Goal: Task Accomplishment & Management: Manage account settings

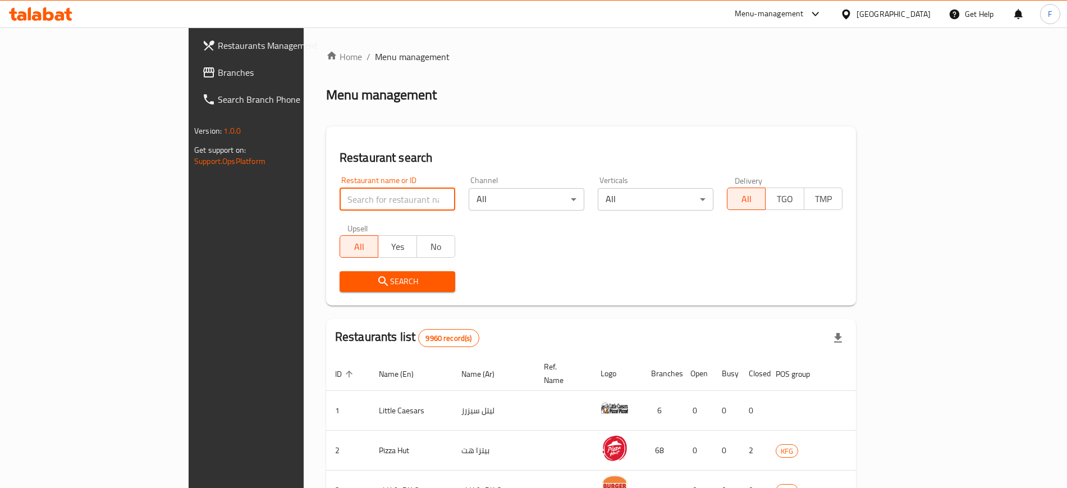
click at [371, 207] on input "search" at bounding box center [398, 199] width 116 height 22
type input "م"
type input "loft"
click button "Search" at bounding box center [398, 281] width 116 height 21
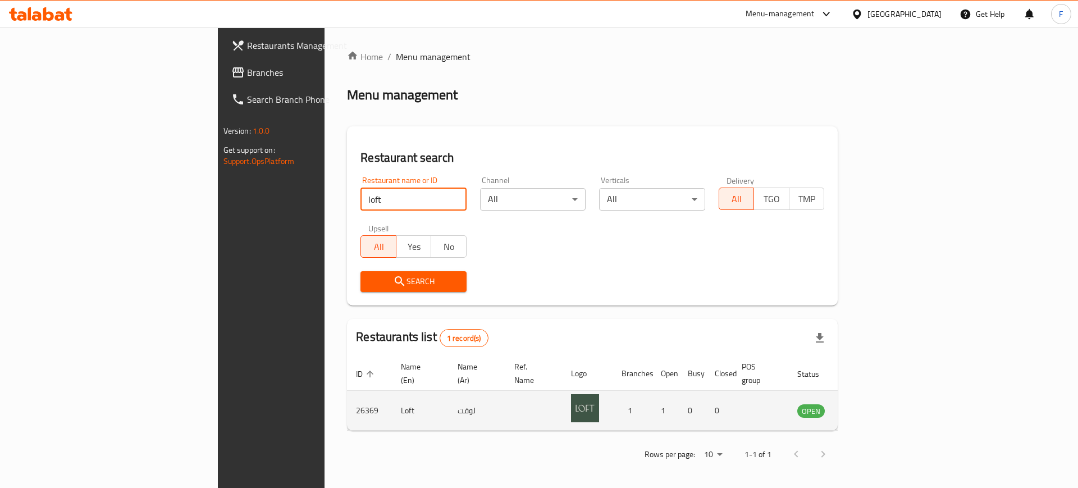
click at [870, 404] on icon "enhanced table" at bounding box center [862, 410] width 13 height 13
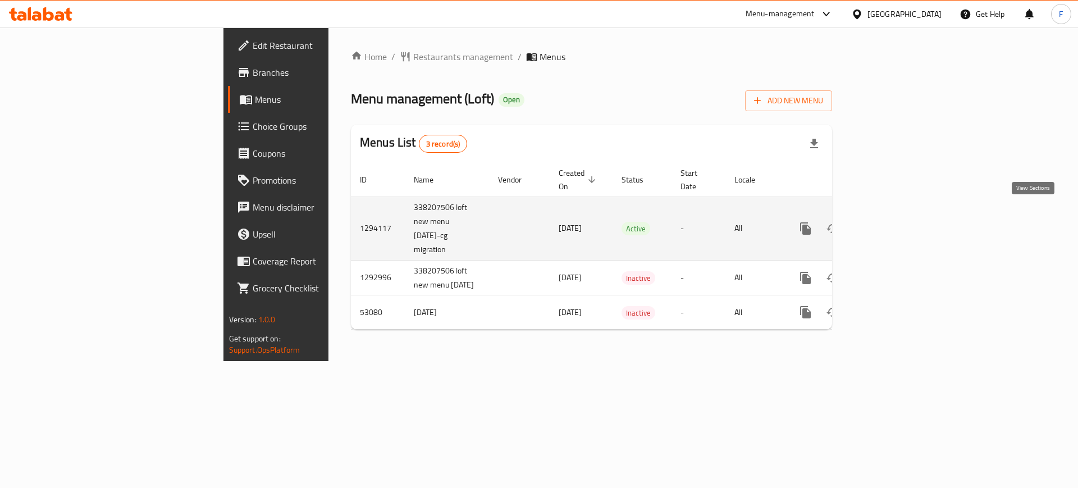
click at [893, 222] on icon "enhanced table" at bounding box center [886, 228] width 13 height 13
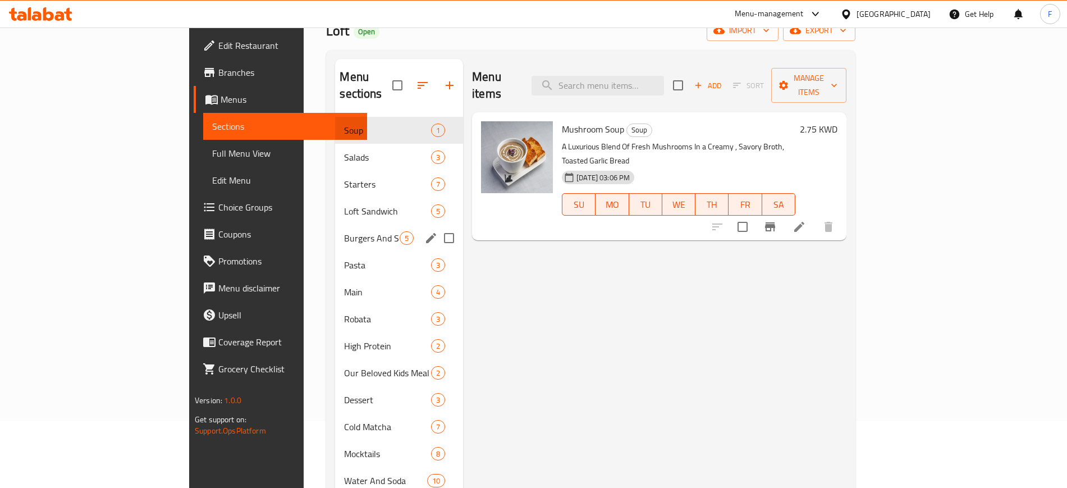
scroll to position [70, 0]
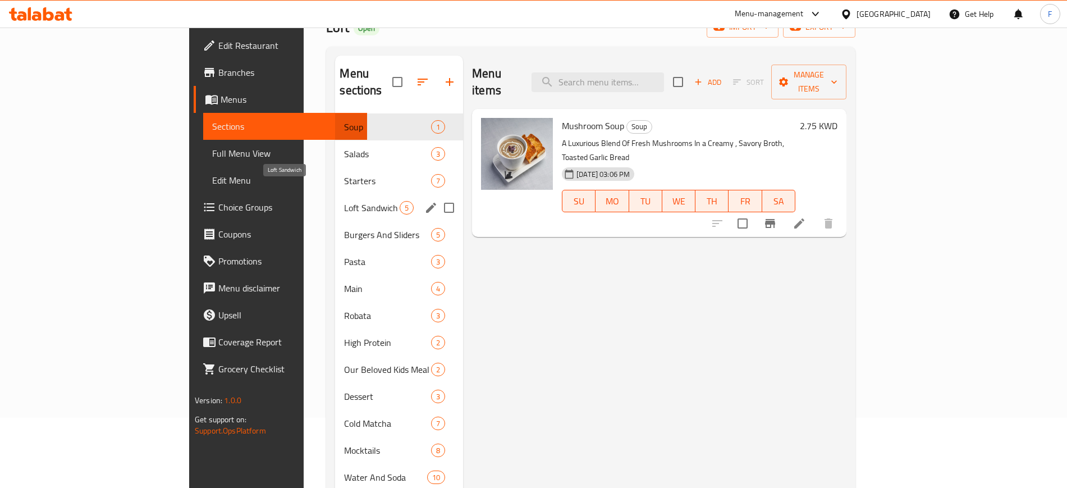
click at [344, 201] on span "Loft Sandwich" at bounding box center [372, 207] width 56 height 13
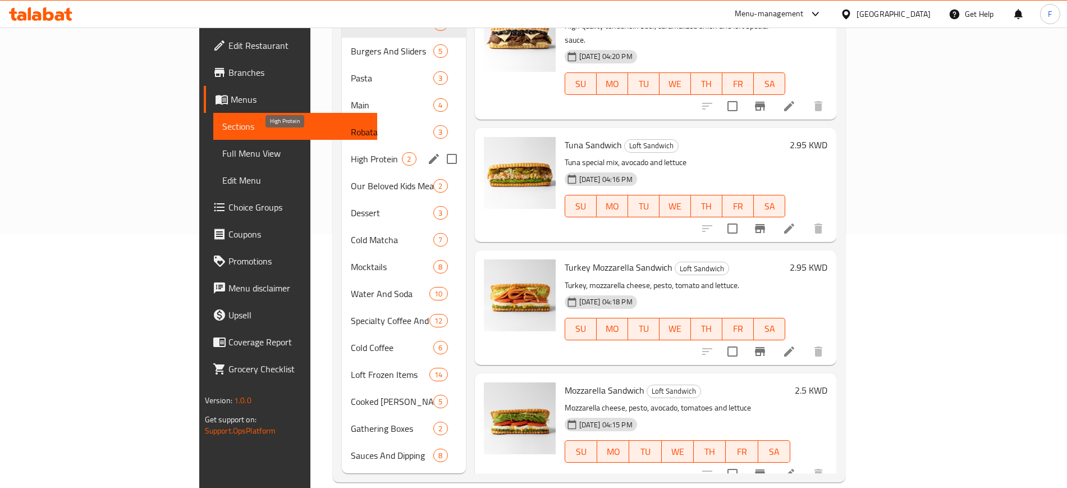
scroll to position [43, 0]
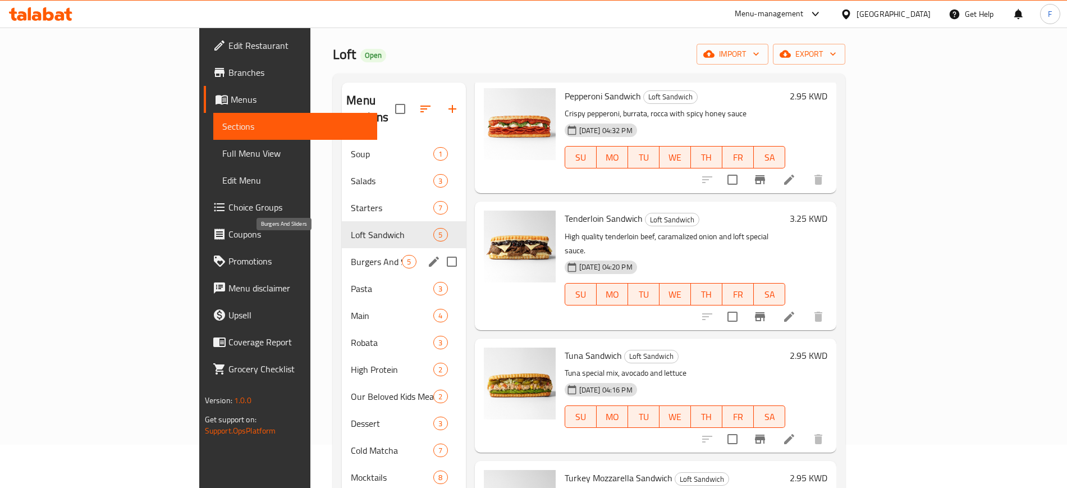
click at [351, 255] on span "Burgers And Sliders" at bounding box center [376, 261] width 51 height 13
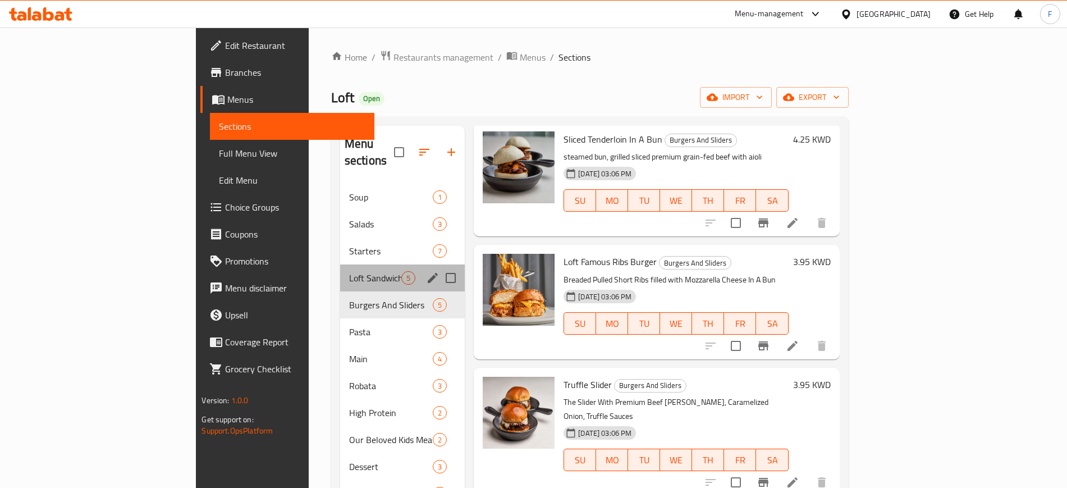
click at [340, 270] on div "Loft Sandwich 5" at bounding box center [402, 277] width 125 height 27
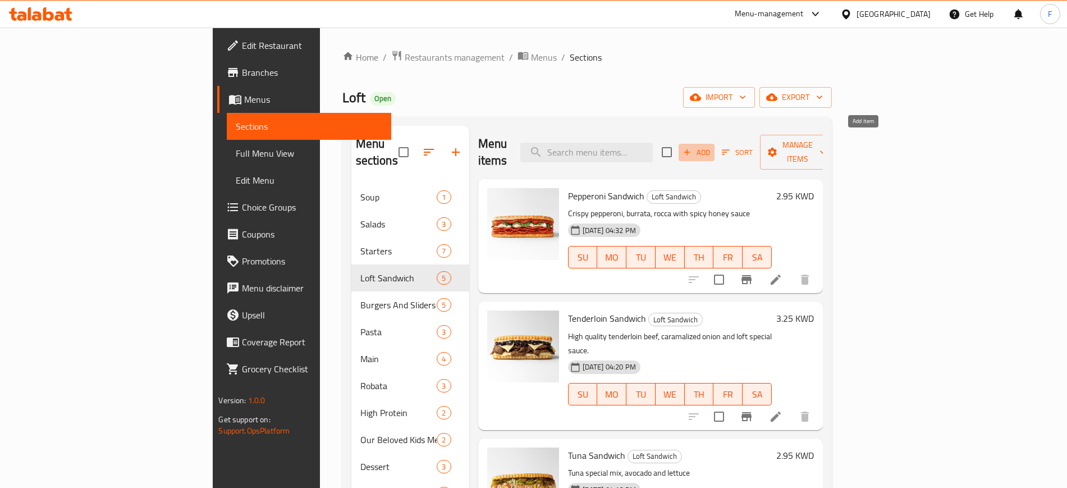
click at [712, 148] on span "Add" at bounding box center [697, 152] width 30 height 13
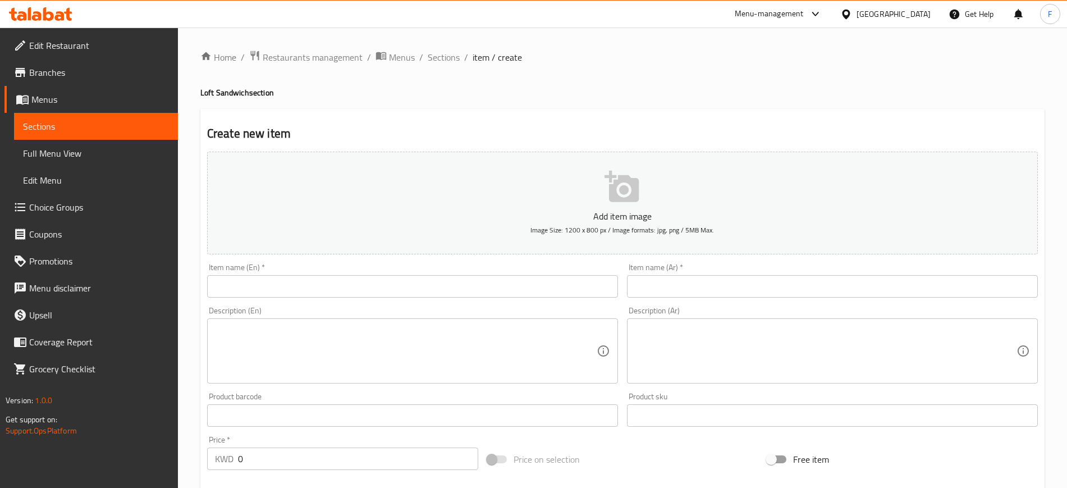
click at [505, 283] on input "text" at bounding box center [412, 286] width 411 height 22
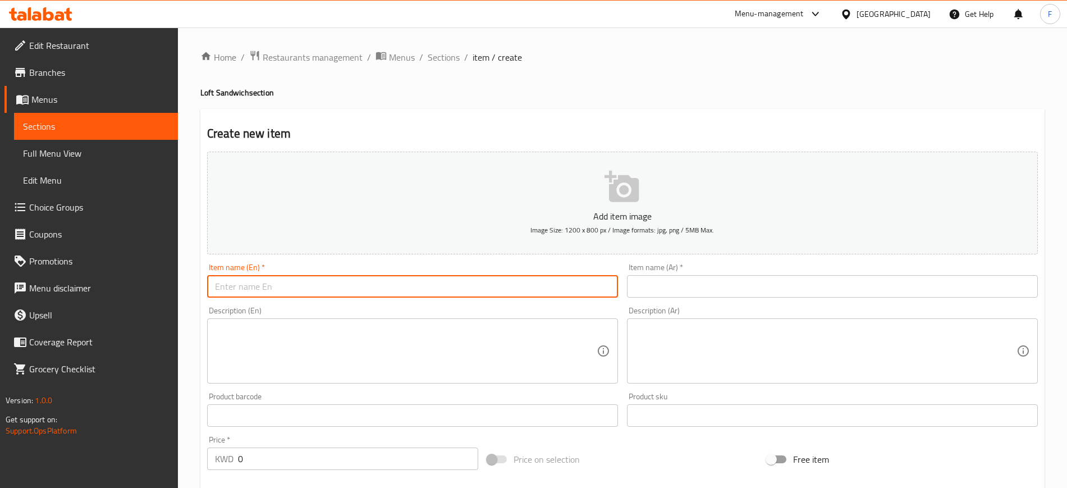
paste input "Tenderloin Steak Sandwich"
type input "Tenderloin Steak Sandwich"
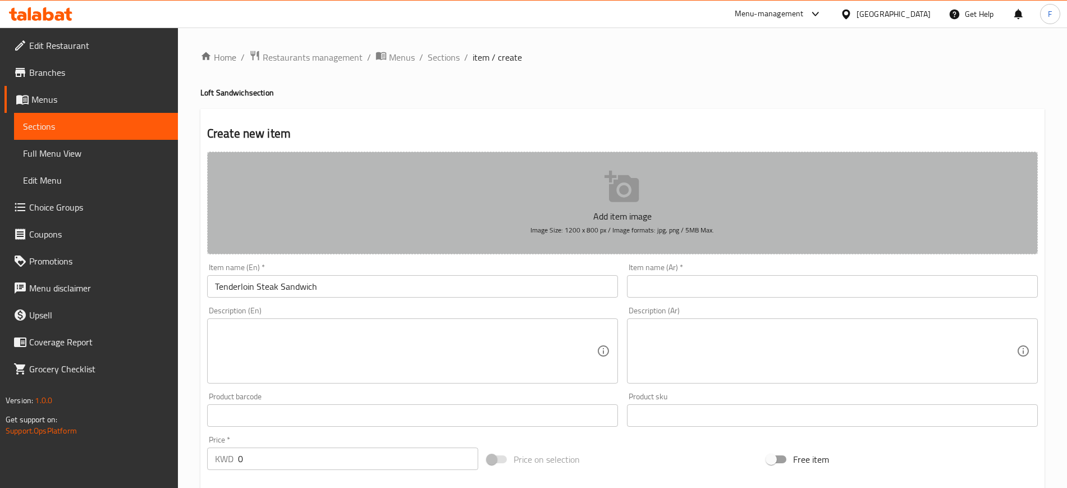
click at [610, 204] on icon "button" at bounding box center [623, 187] width 36 height 36
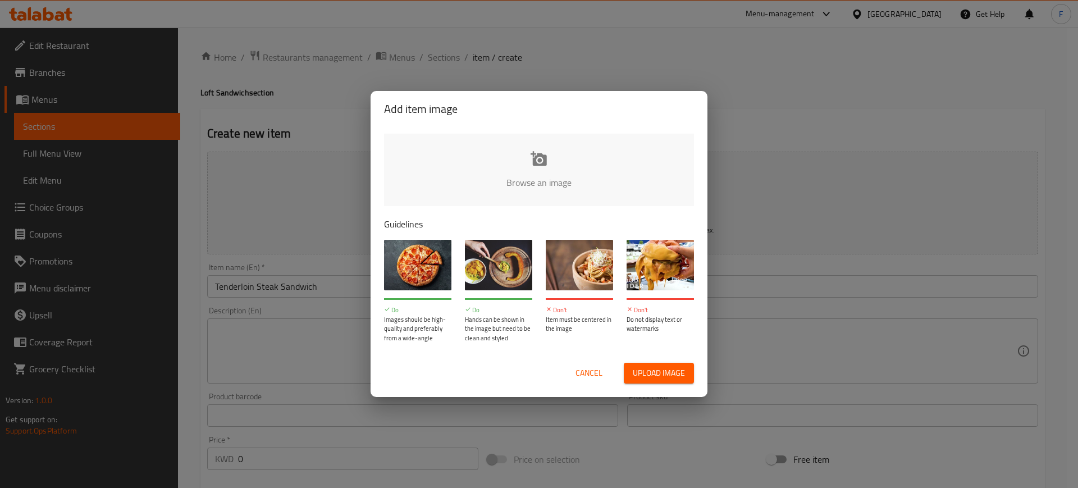
click at [563, 171] on input "file" at bounding box center [918, 186] width 1069 height 105
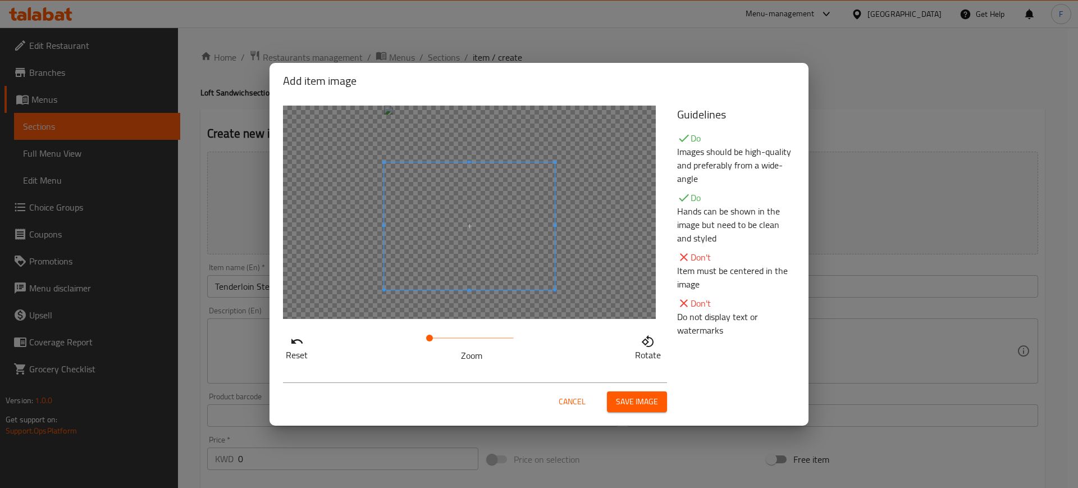
click at [488, 226] on span at bounding box center [469, 226] width 171 height 128
click at [626, 395] on span "Save image" at bounding box center [637, 402] width 42 height 14
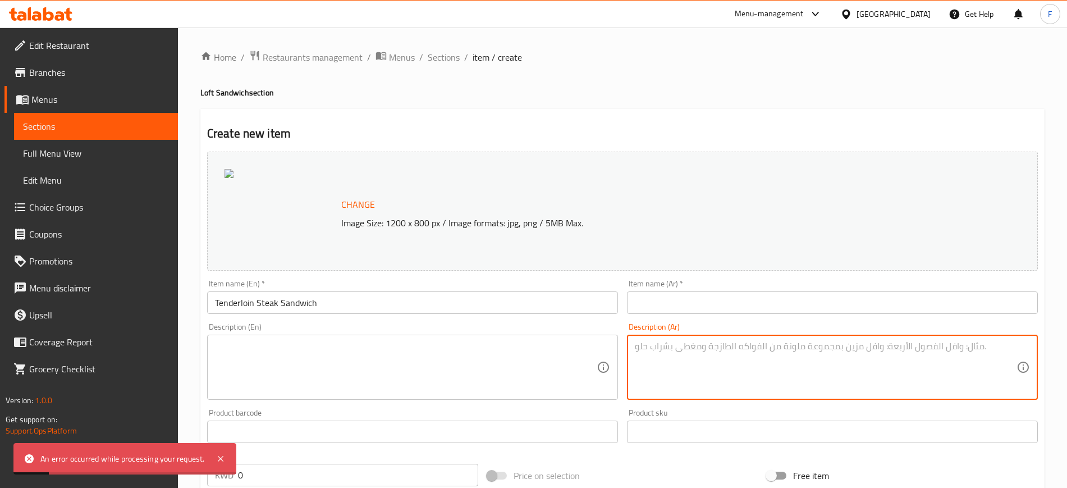
click at [661, 362] on textarea at bounding box center [826, 367] width 382 height 53
paste textarea "ستيك تندليون مع البصل المكرمل وجبنة الشيدر السويسرية مع صلصه لوفت وخبزة البريوش…"
type textarea "ستيك تندليون مع البصل المكرمل وجبنة الشيدر السويسرية مع صلصه لوفت وخبزة البريوش…"
drag, startPoint x: 681, startPoint y: 309, endPoint x: 677, endPoint y: 305, distance: 6.0
click at [680, 308] on input "text" at bounding box center [832, 302] width 411 height 22
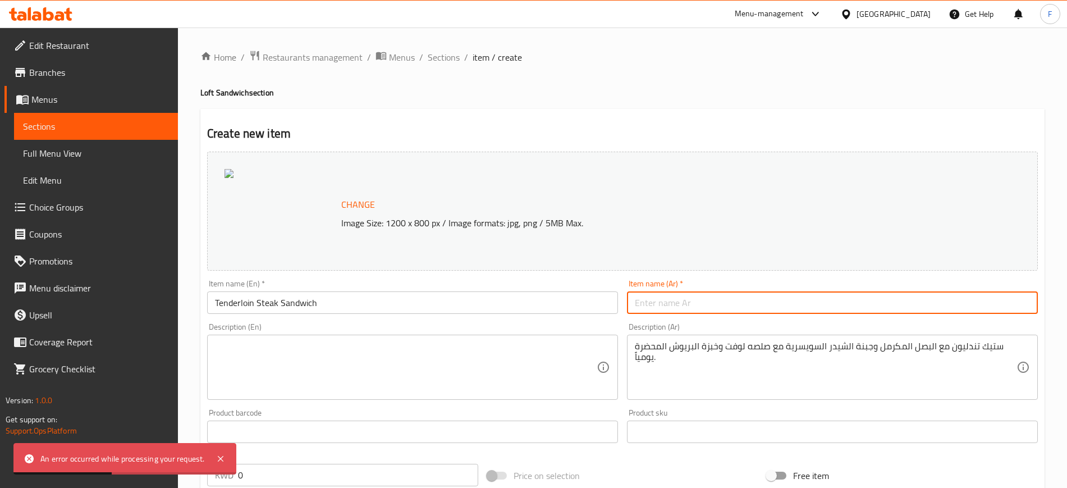
paste input "ستيك تندرليون بالبصل المكرمل"
type input "ستيك تندرليون بالبصل المكرمل"
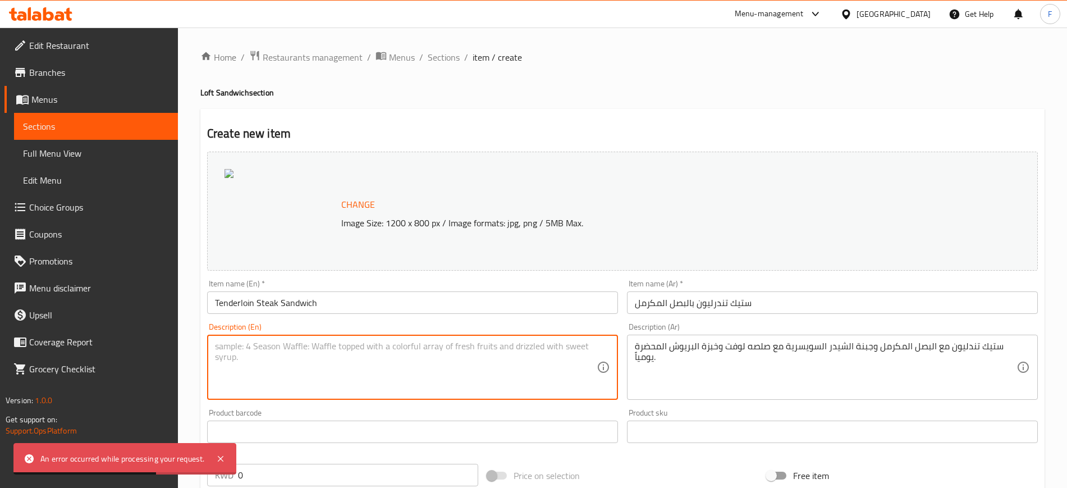
click at [331, 375] on textarea at bounding box center [406, 367] width 382 height 53
paste textarea "enderloin Beef, Caramelized Onion, Special Sauce, Served with Crispy Fries."
click at [215, 349] on textarea "enderloin Beef, Caramelized Onion, Special Sauce, Served with Crispy Fries." at bounding box center [406, 367] width 382 height 53
type textarea "Tenderloin Beef, Caramelized Onion, Special Sauce, Served with Crispy Fries."
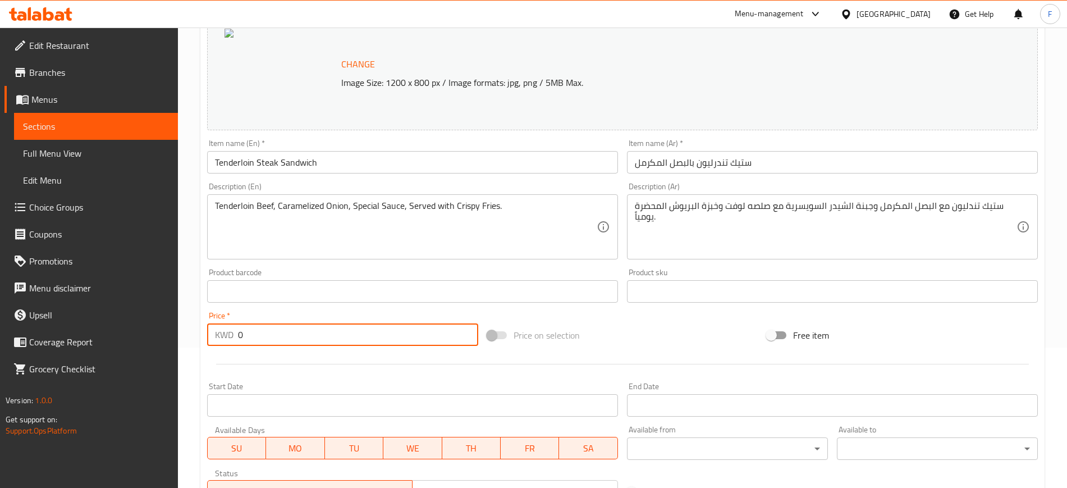
drag, startPoint x: 267, startPoint y: 335, endPoint x: 153, endPoint y: 322, distance: 114.7
click at [153, 322] on div "Edit Restaurant Branches Menus Sections Full Menu View Edit Menu Choice Groups …" at bounding box center [533, 278] width 1067 height 782
paste input "6.95"
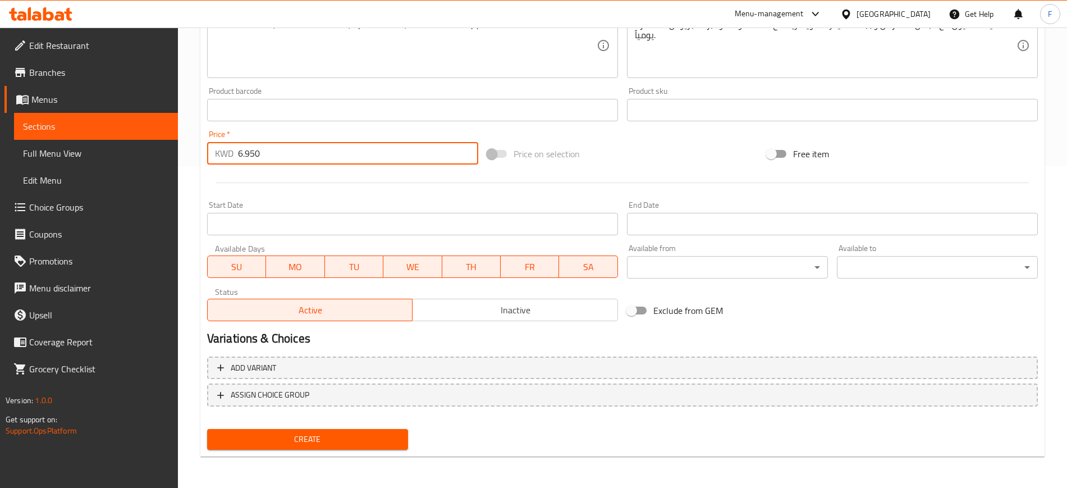
type input "6.950"
click at [309, 444] on span "Create" at bounding box center [307, 439] width 183 height 14
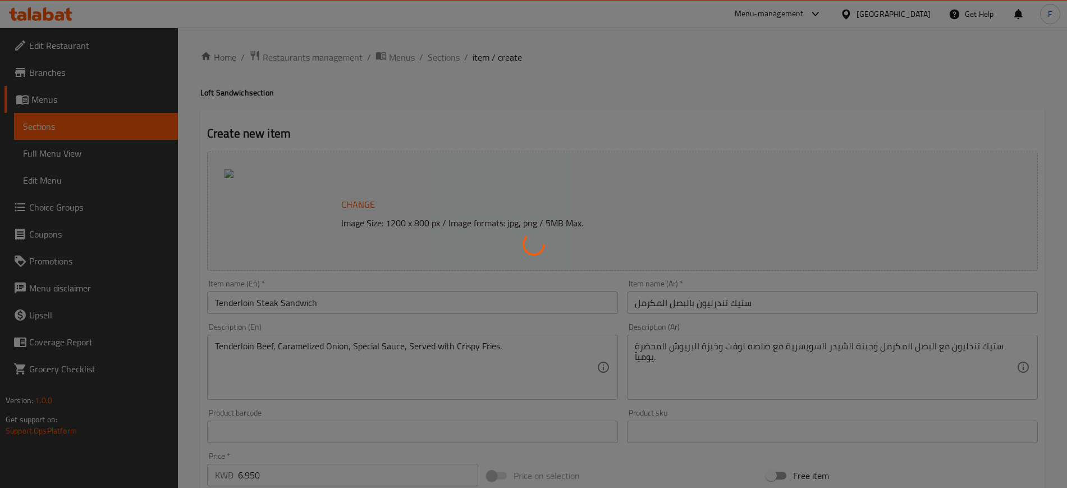
type input "0"
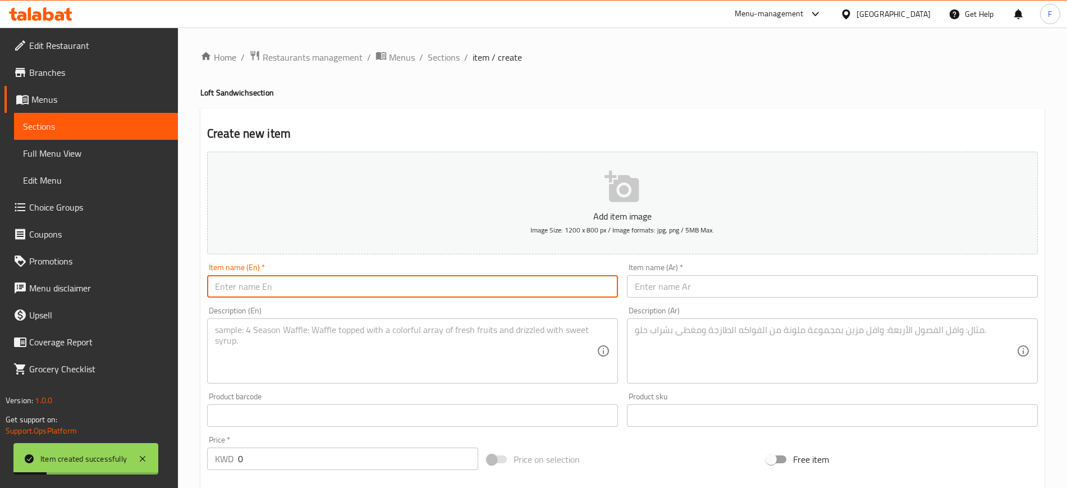
click at [279, 293] on input "text" at bounding box center [412, 286] width 411 height 22
paste input "Stroganoff Tenderloin Steak Sandwich"
type input "Stroganoff Tenderloin Steak Sandwich"
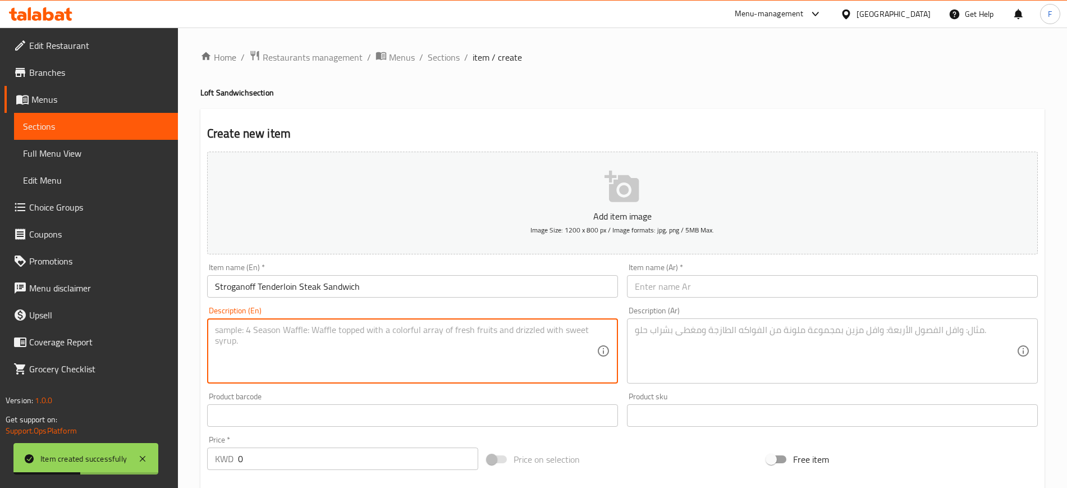
click at [486, 366] on textarea at bounding box center [406, 351] width 382 height 53
paste textarea "Stroganoff Tenderloin Beef, Special Sauce, Served with Crispy Fries."
type textarea "Stroganoff Tenderloin Beef, Special Sauce, Served with Crispy Fries."
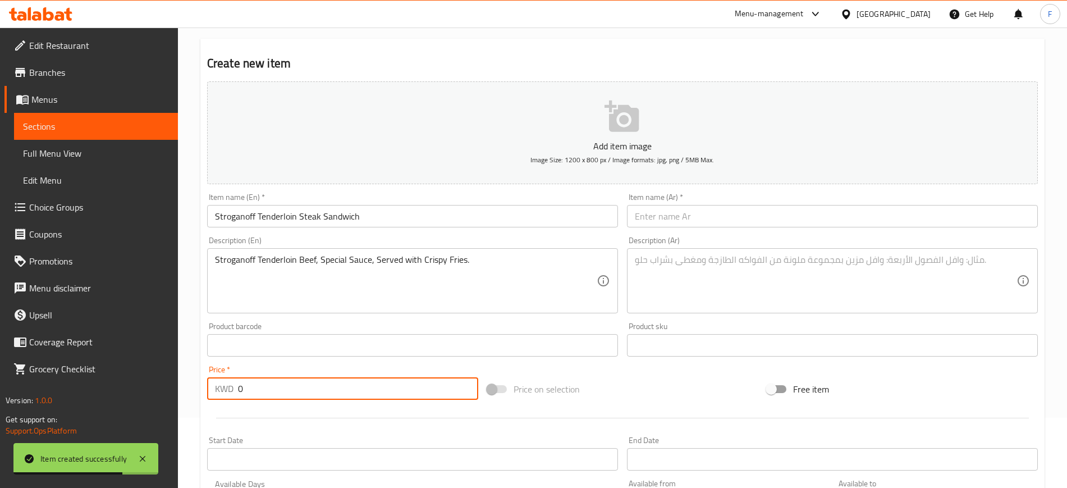
drag, startPoint x: 231, startPoint y: 385, endPoint x: 173, endPoint y: 390, distance: 58.1
click at [179, 391] on div "Home / Restaurants management / Menus / Sections / item / create Loft Sandwich …" at bounding box center [622, 340] width 889 height 766
paste input "6.95"
type input "6.950"
click at [693, 210] on input "text" at bounding box center [832, 216] width 411 height 22
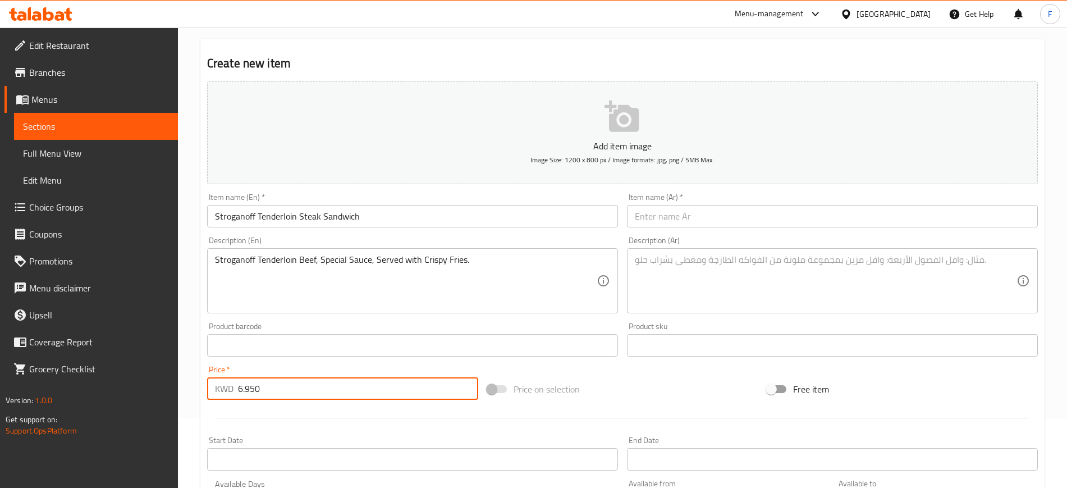
paste input "ستراغنوف [PERSON_NAME]"
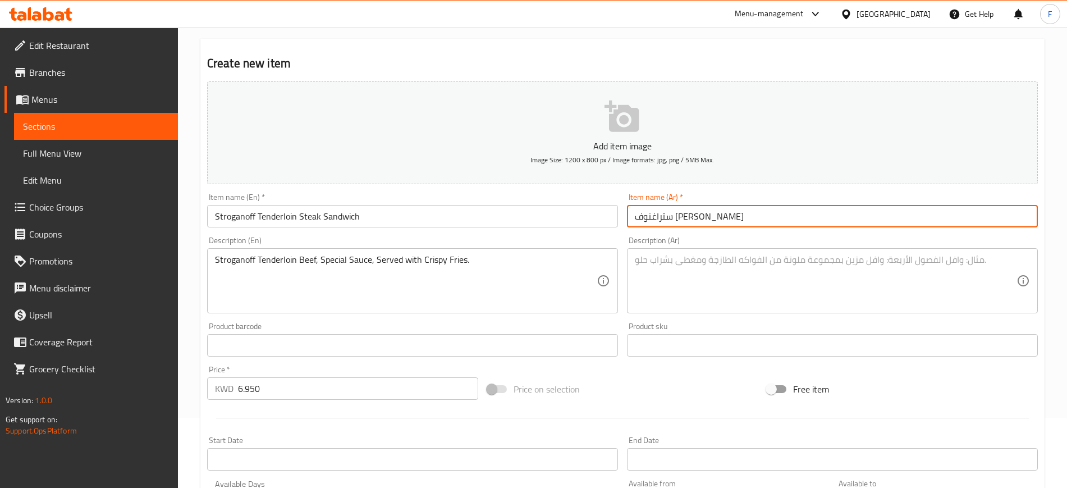
type input "ستراغنوف [PERSON_NAME]"
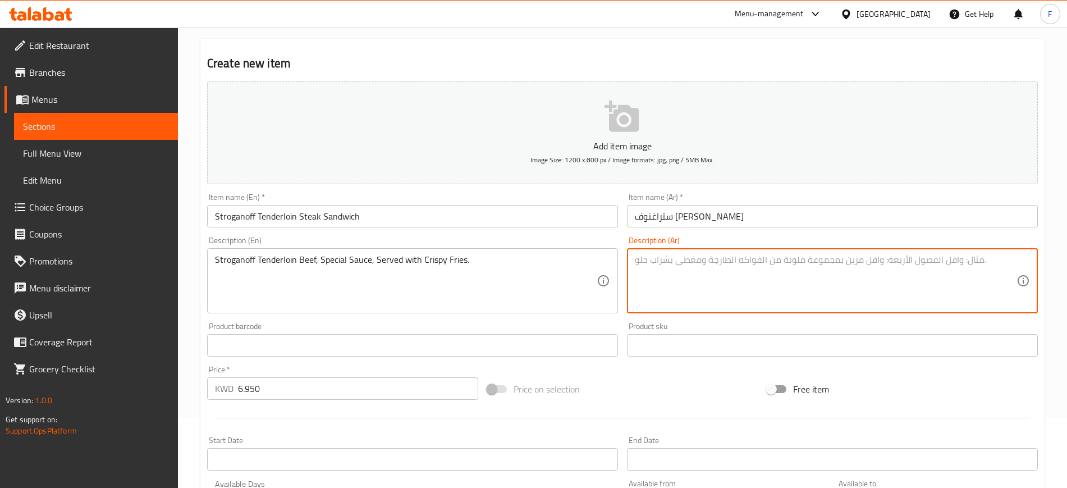
click at [660, 275] on textarea at bounding box center [826, 280] width 382 height 53
paste textarea "ستيك تندليون ذو جودة عالية مع صلصه الستراغنوف و جبنة الشيدر السويسرية بخبزة الب…"
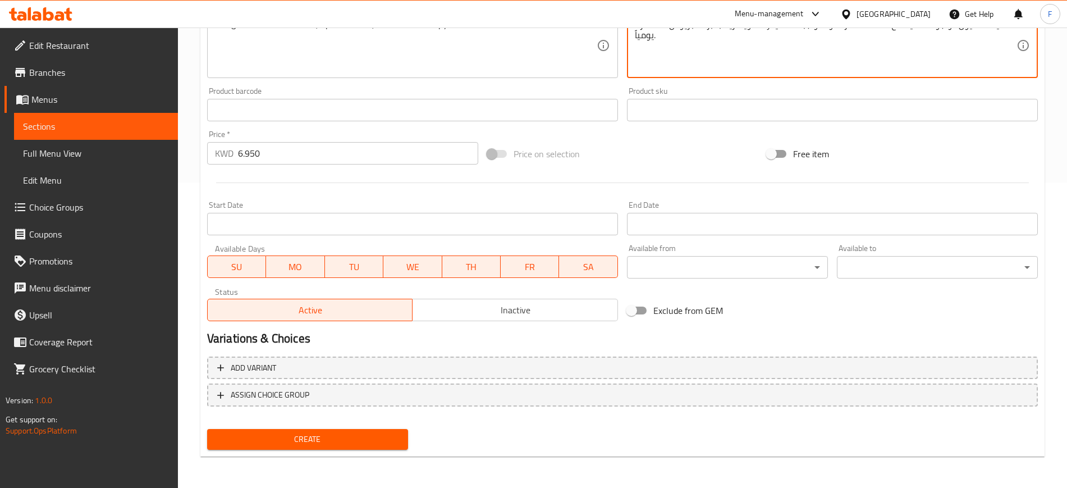
type textarea "ستيك تندليون ذو جودة عالية مع صلصه الستراغنوف و جبنة الشيدر السويسرية بخبزة الب…"
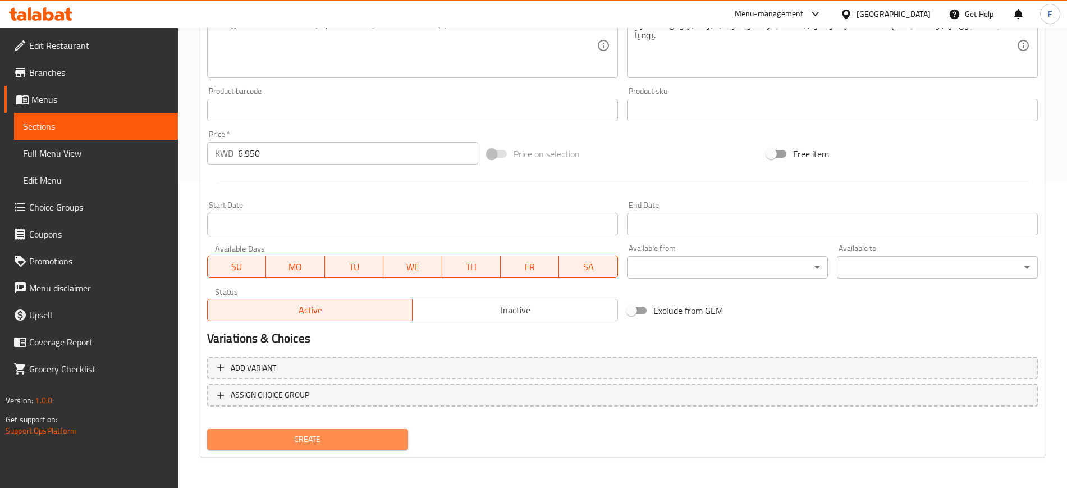
click at [266, 446] on button "Create" at bounding box center [307, 439] width 201 height 21
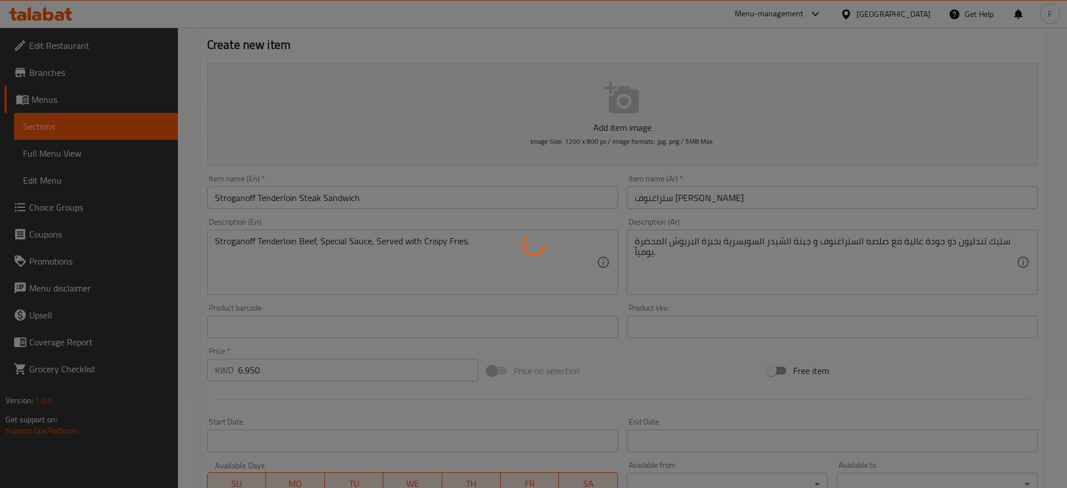
scroll to position [0, 0]
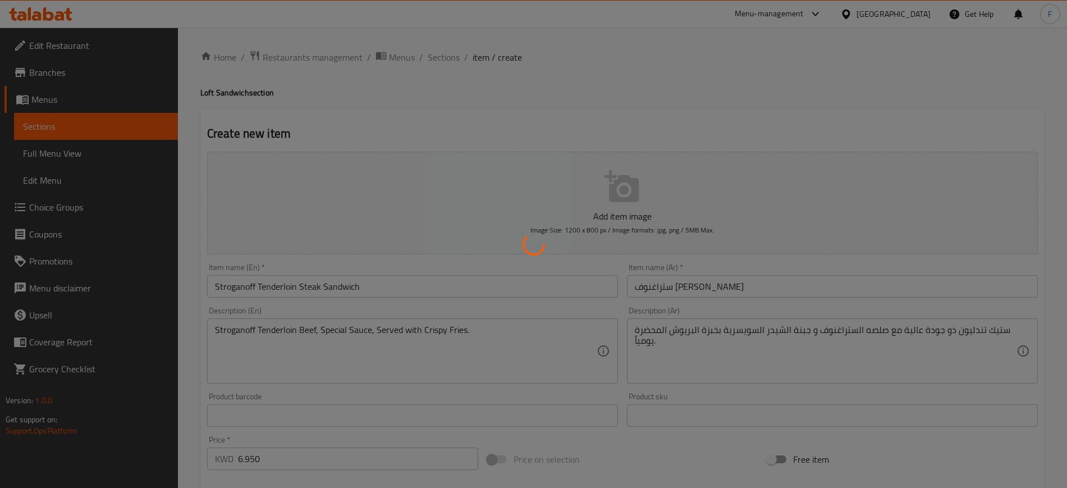
type input "0"
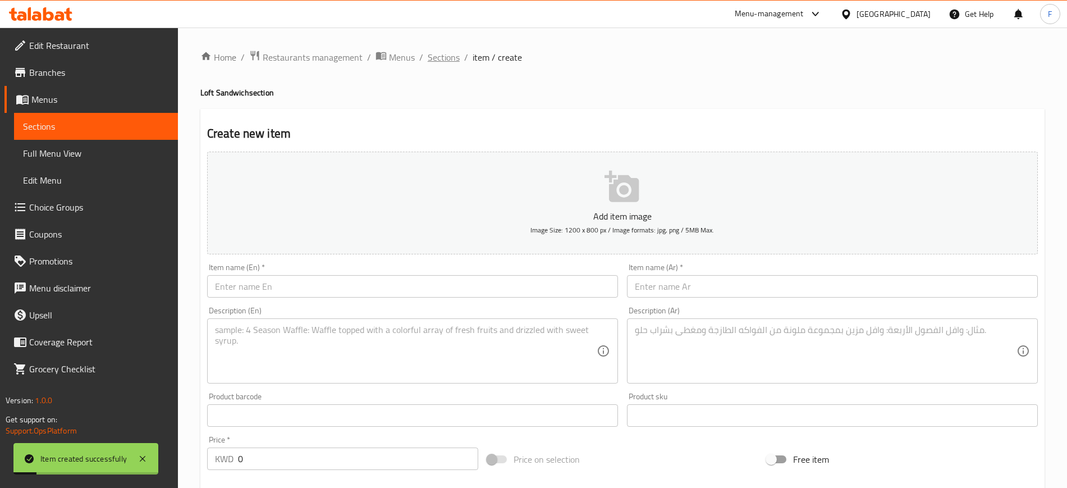
click at [435, 54] on span "Sections" at bounding box center [444, 57] width 32 height 13
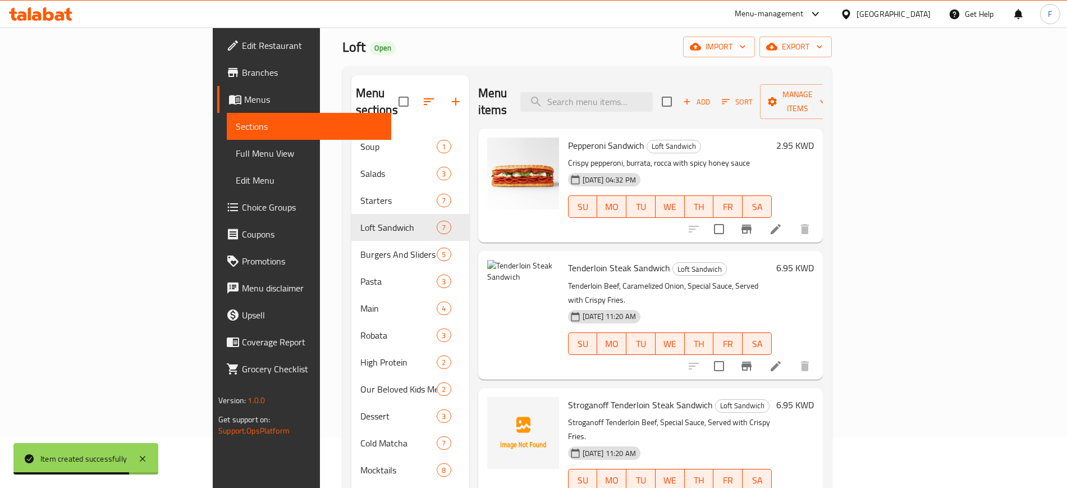
scroll to position [43, 0]
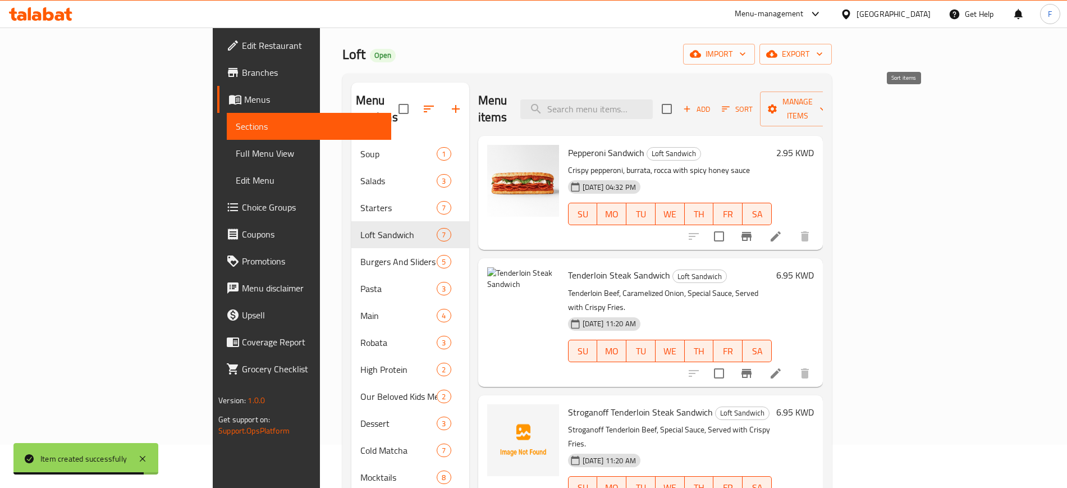
click at [753, 103] on span "Sort" at bounding box center [737, 109] width 31 height 13
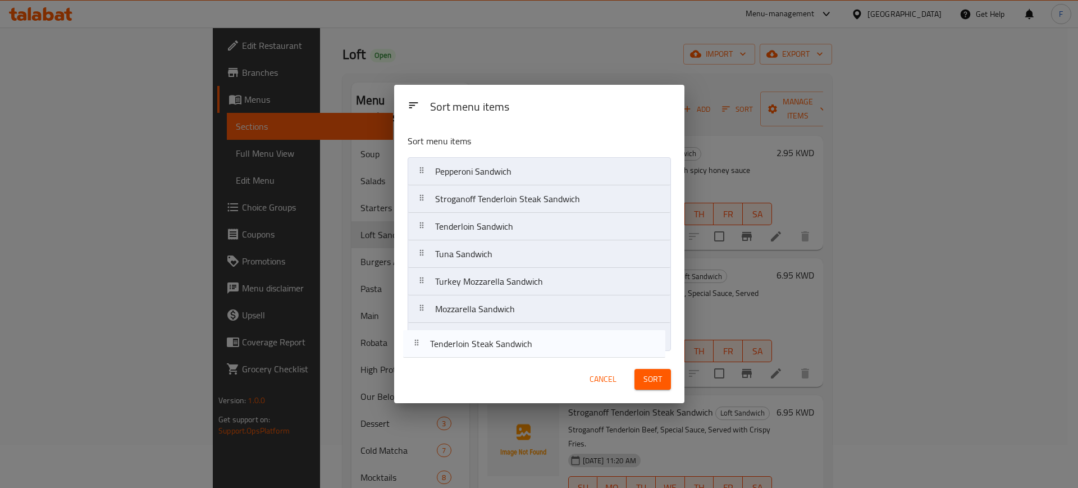
drag, startPoint x: 455, startPoint y: 200, endPoint x: 450, endPoint y: 353, distance: 152.3
click at [450, 353] on div "Sort menu items Pepperoni Sandwich Tenderloin Steak Sandwich Stroganoff Tenderl…" at bounding box center [539, 240] width 290 height 230
drag, startPoint x: 514, startPoint y: 210, endPoint x: 496, endPoint y: 350, distance: 141.5
click at [496, 350] on nav "Pepperoni Sandwich Stroganoff Tenderloin Steak Sandwich Tenderloin Sandwich Tun…" at bounding box center [539, 254] width 263 height 194
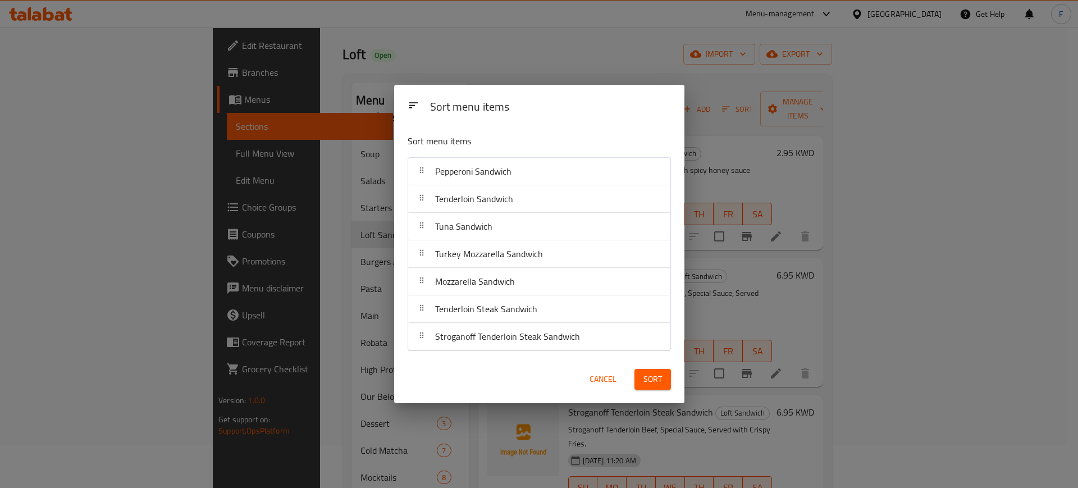
click at [645, 375] on span "Sort" at bounding box center [653, 379] width 19 height 14
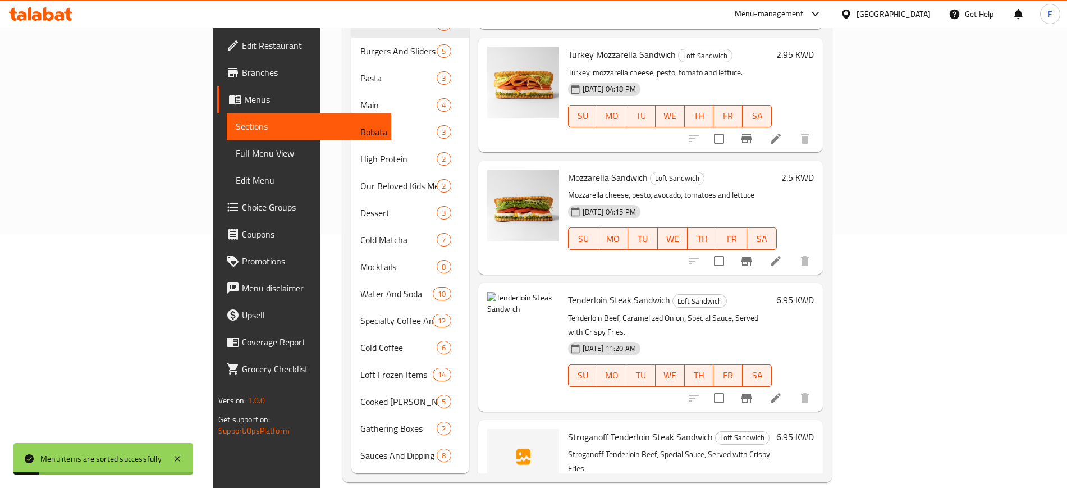
scroll to position [302, 0]
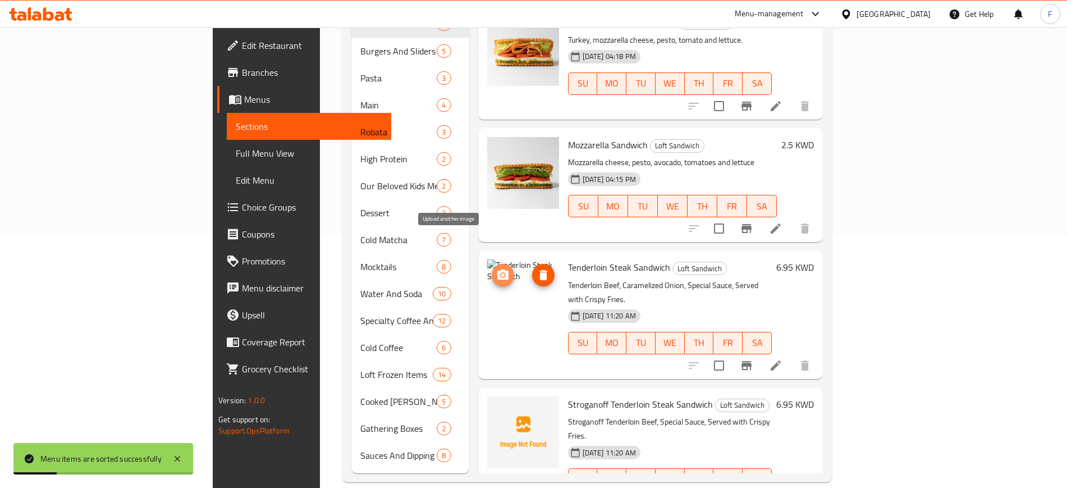
click at [492, 268] on span "upload picture" at bounding box center [503, 274] width 22 height 13
click at [496, 405] on icon "upload picture" at bounding box center [502, 411] width 13 height 13
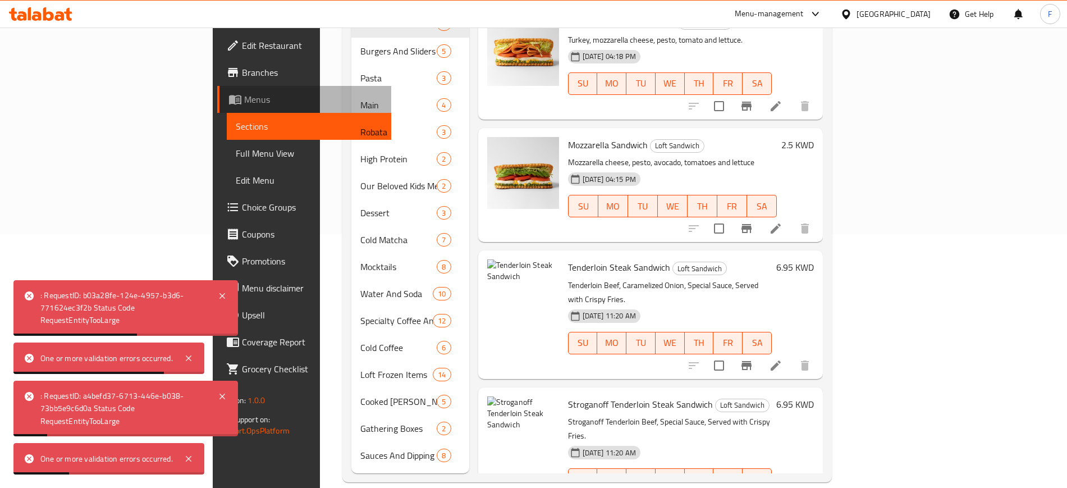
click at [217, 86] on link "Menus" at bounding box center [304, 99] width 174 height 27
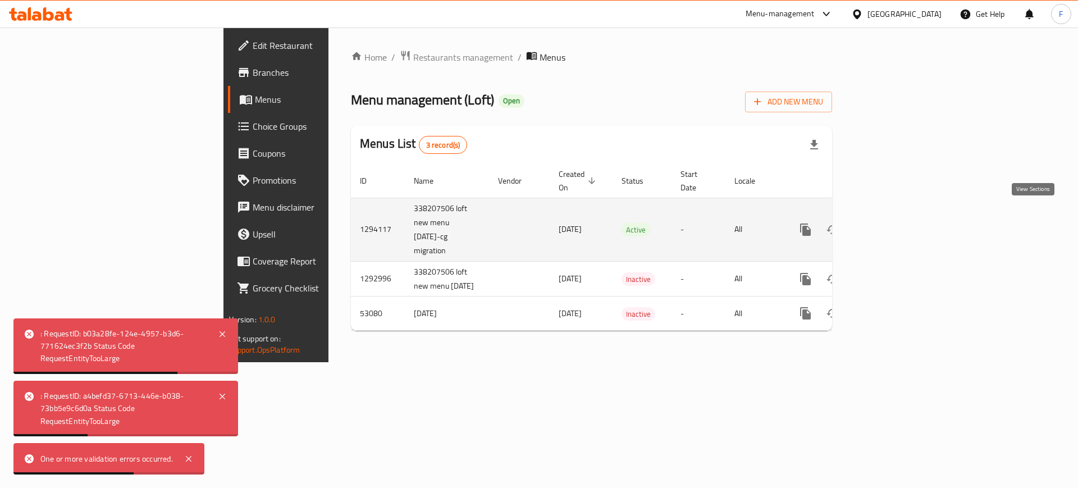
click at [893, 223] on icon "enhanced table" at bounding box center [886, 229] width 13 height 13
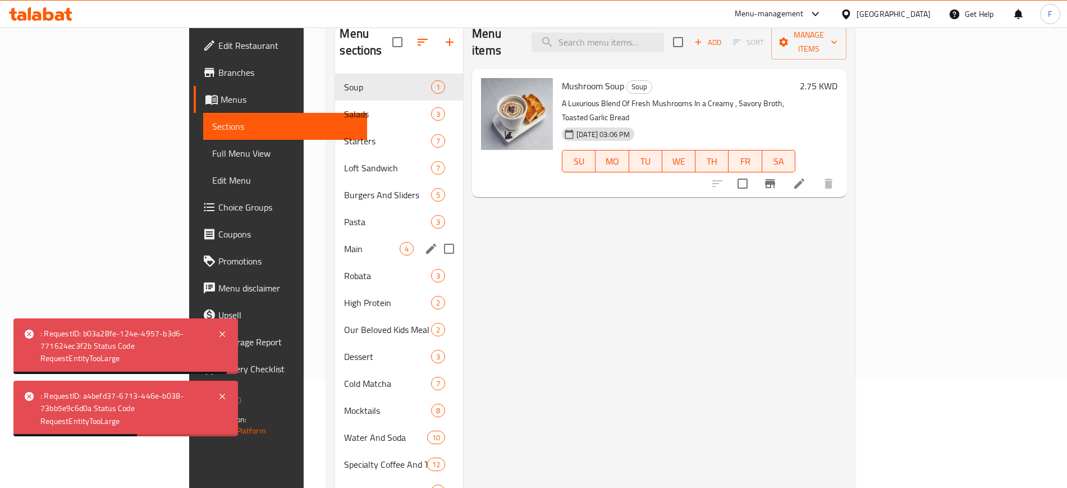
scroll to position [140, 0]
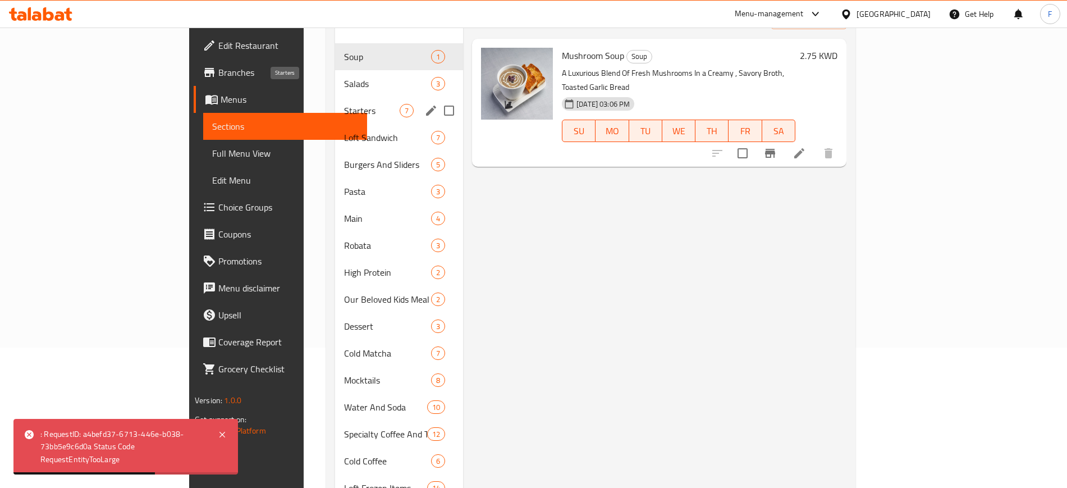
click at [344, 104] on span "Starters" at bounding box center [372, 110] width 56 height 13
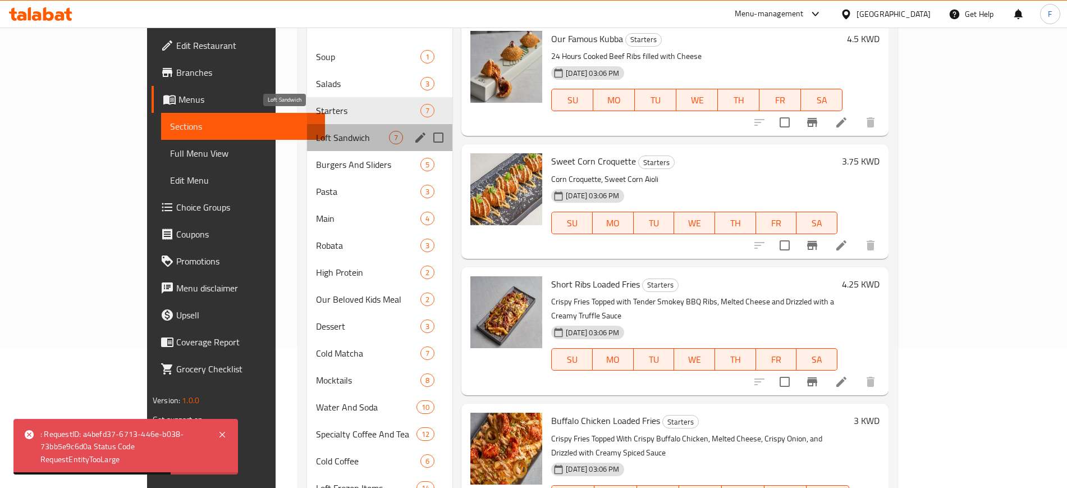
click at [316, 131] on span "Loft Sandwich" at bounding box center [352, 137] width 73 height 13
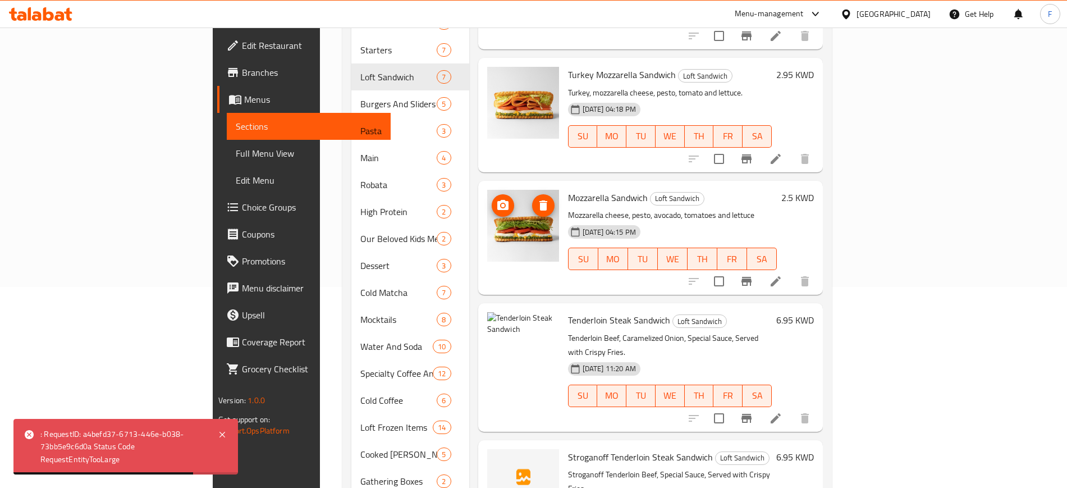
scroll to position [254, 0]
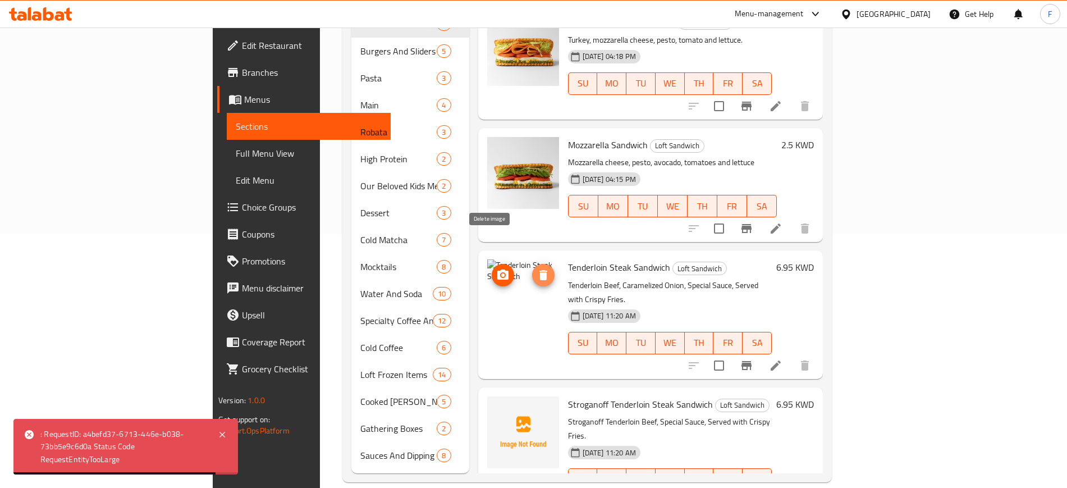
click at [537, 268] on icon "delete image" at bounding box center [543, 274] width 13 height 13
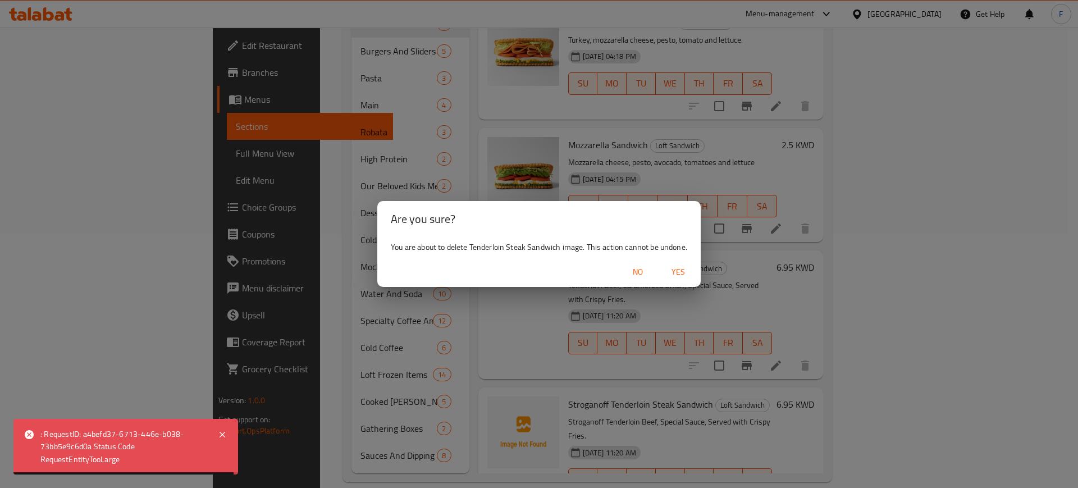
click at [690, 269] on span "Yes" at bounding box center [678, 272] width 27 height 14
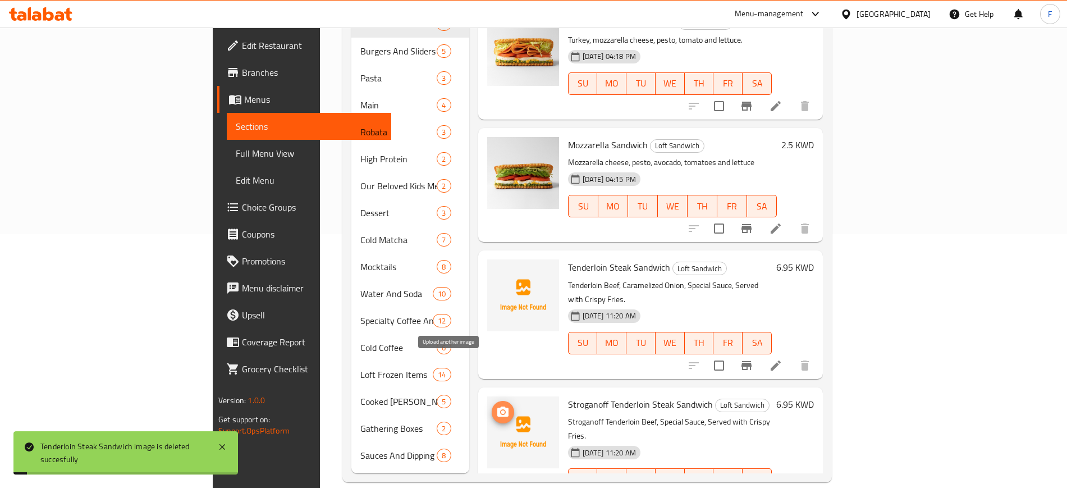
click at [496, 405] on icon "upload picture" at bounding box center [502, 411] width 13 height 13
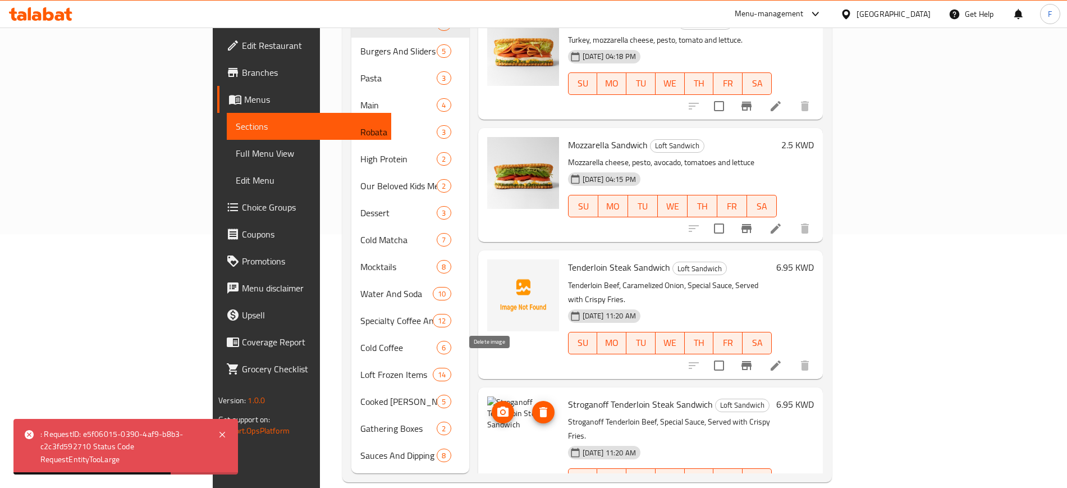
click at [540, 407] on icon "delete image" at bounding box center [544, 412] width 8 height 10
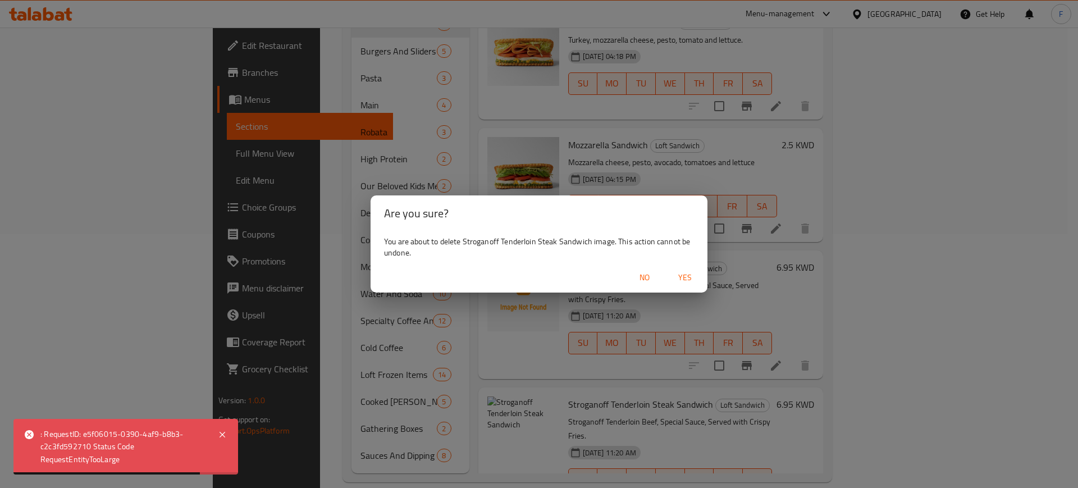
click at [674, 281] on span "Yes" at bounding box center [685, 278] width 27 height 14
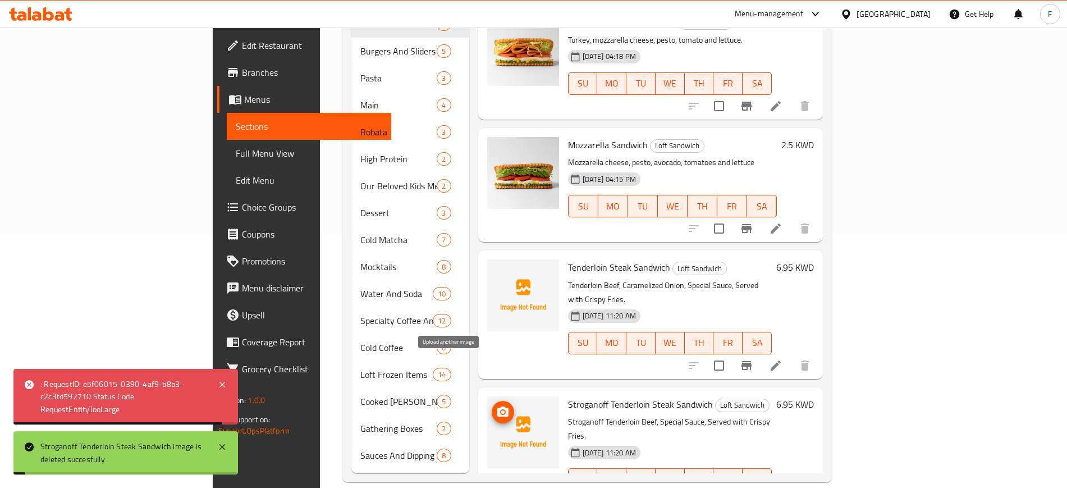
click at [496, 405] on icon "upload picture" at bounding box center [502, 411] width 13 height 13
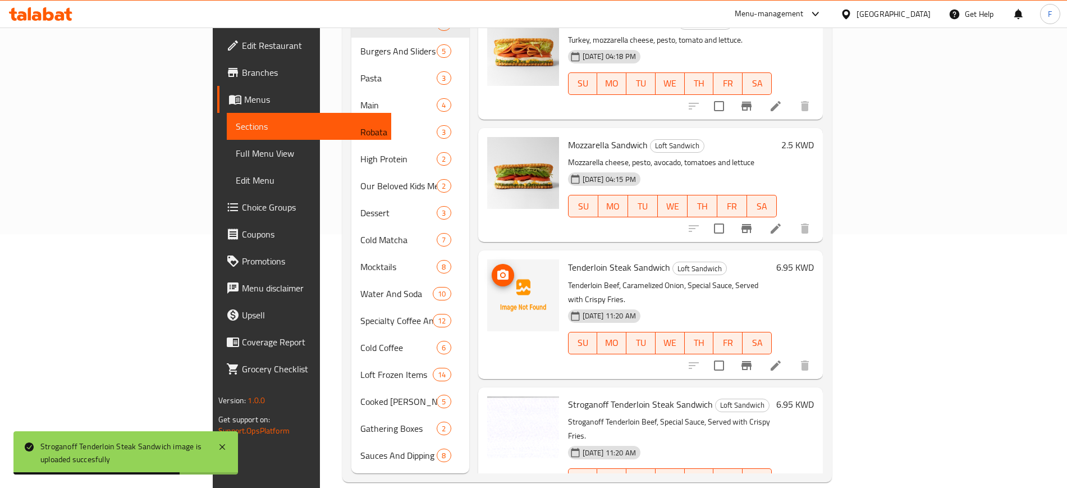
click at [498, 270] on icon "upload picture" at bounding box center [503, 275] width 11 height 10
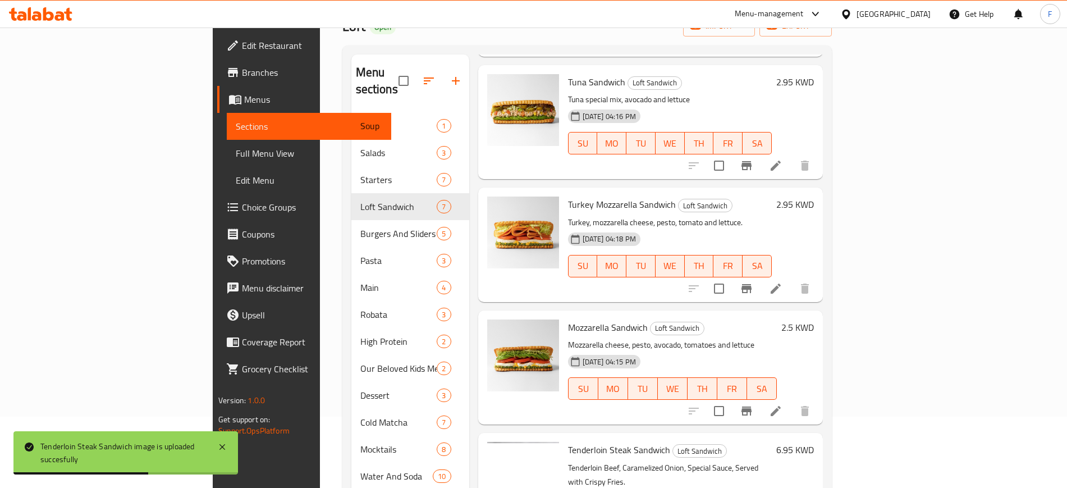
scroll to position [0, 0]
